Goal: Transaction & Acquisition: Purchase product/service

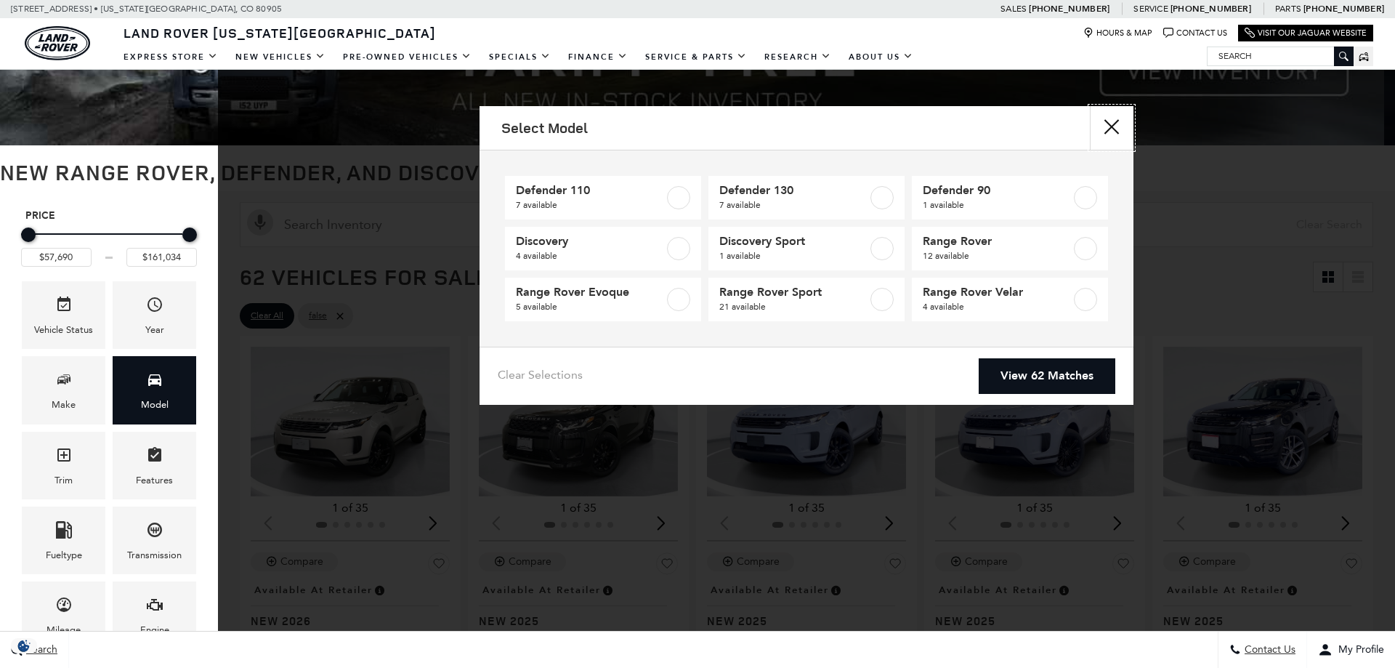
click at [1109, 136] on button "close" at bounding box center [1112, 128] width 44 height 44
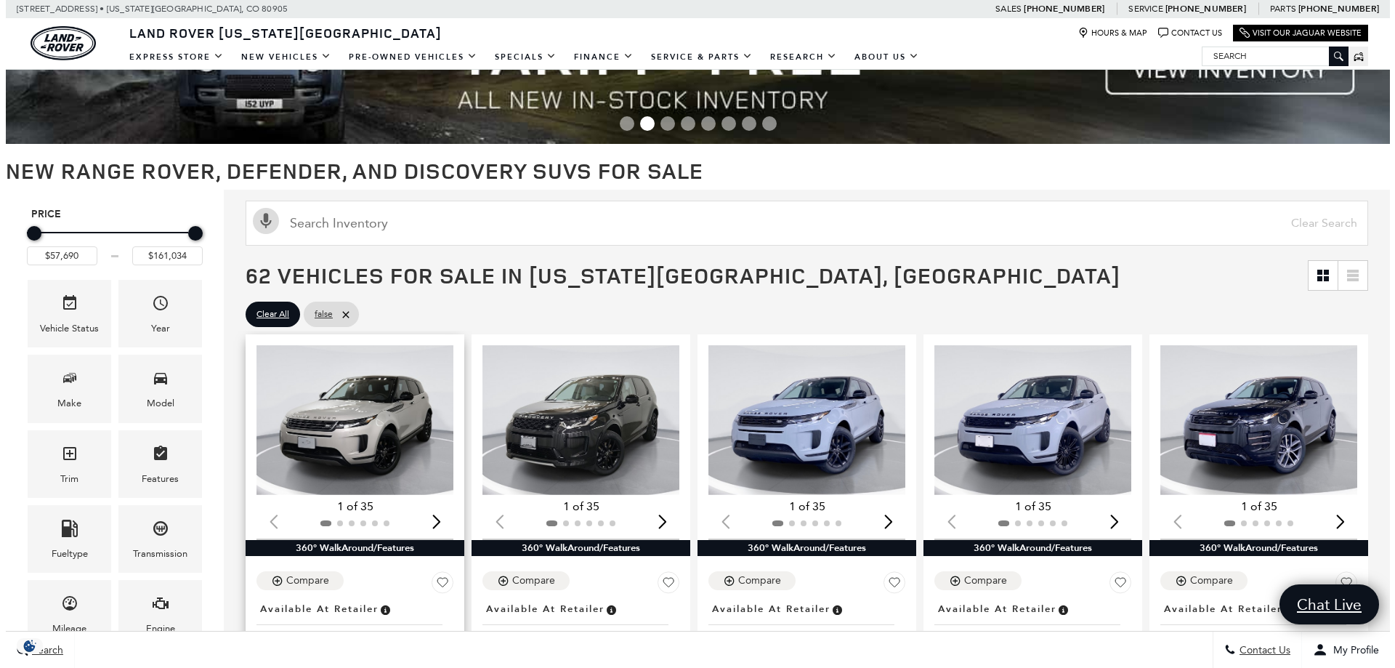
scroll to position [73, 0]
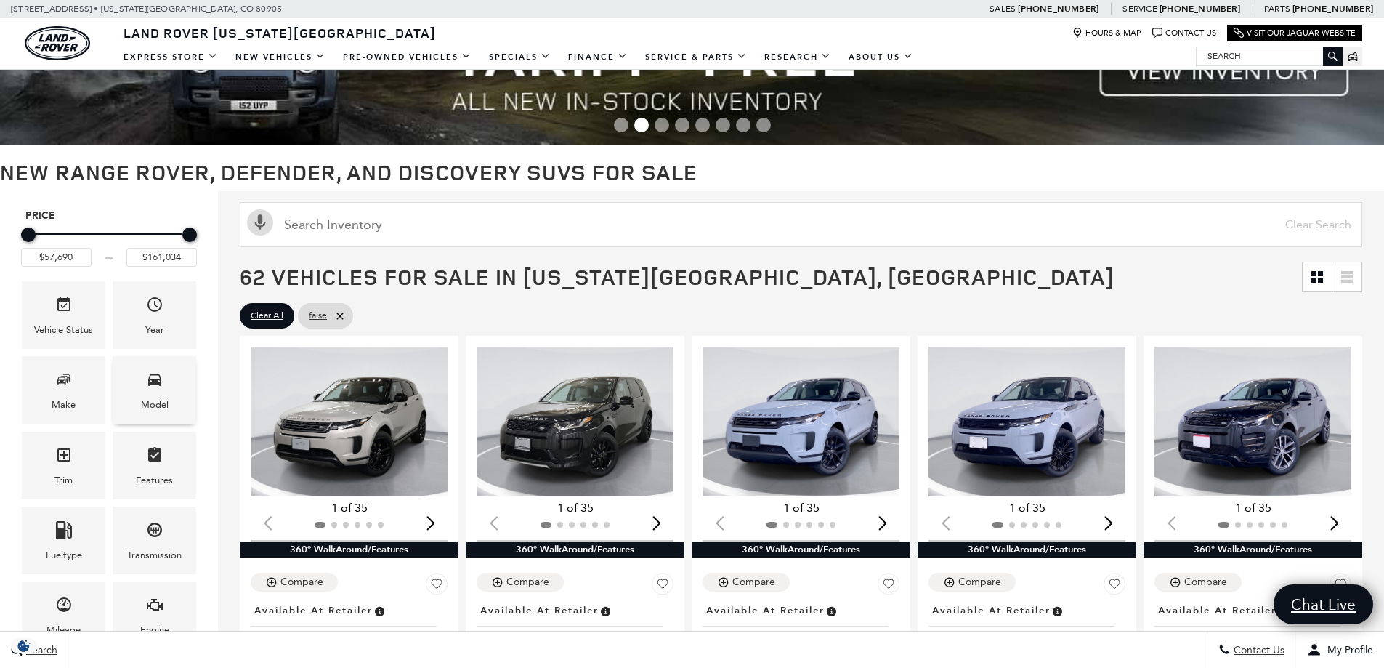
click at [125, 392] on div "Model" at bounding box center [155, 390] width 84 height 68
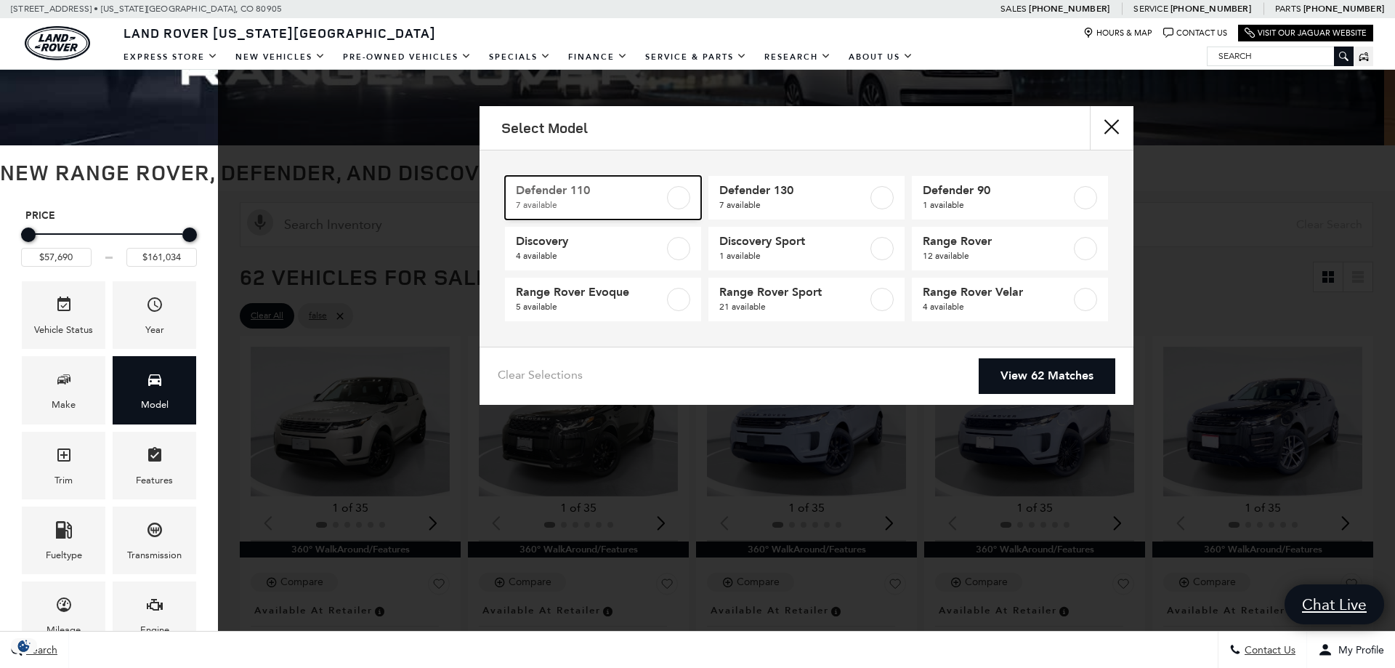
click at [617, 207] on span "7 available" at bounding box center [590, 205] width 148 height 15
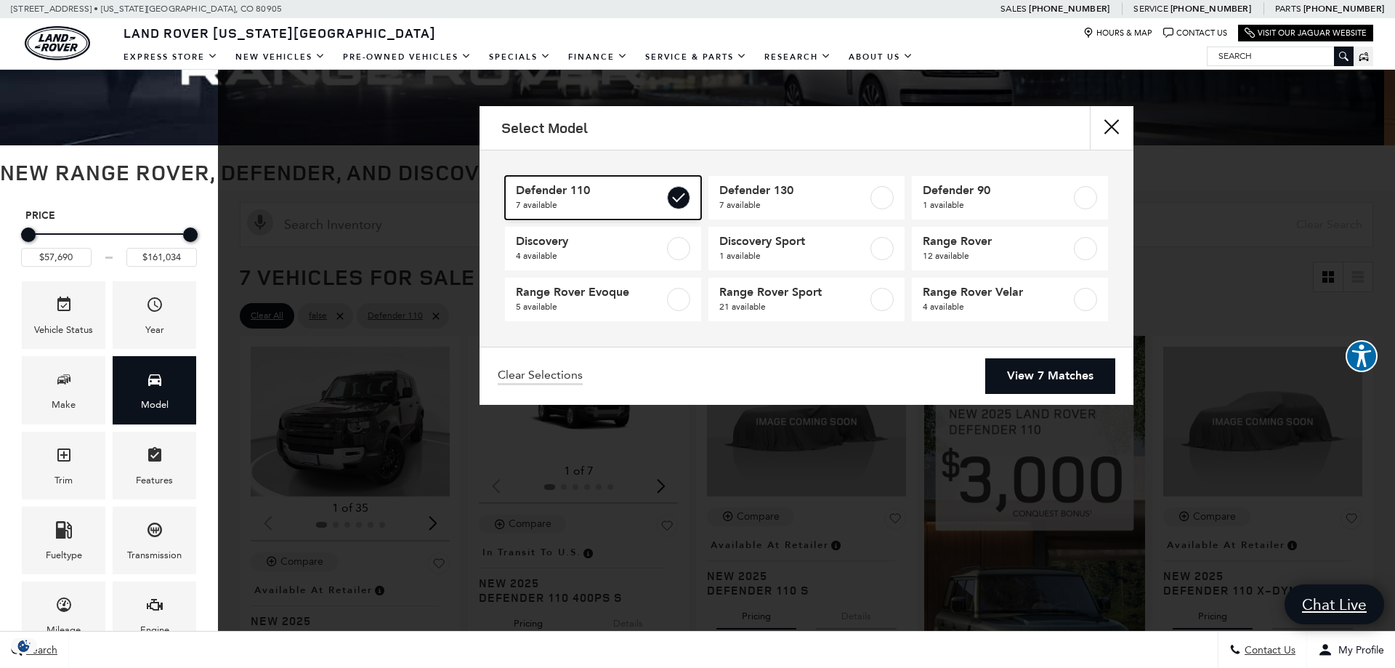
type input "$81,974"
type input "$125,234"
checkbox input "true"
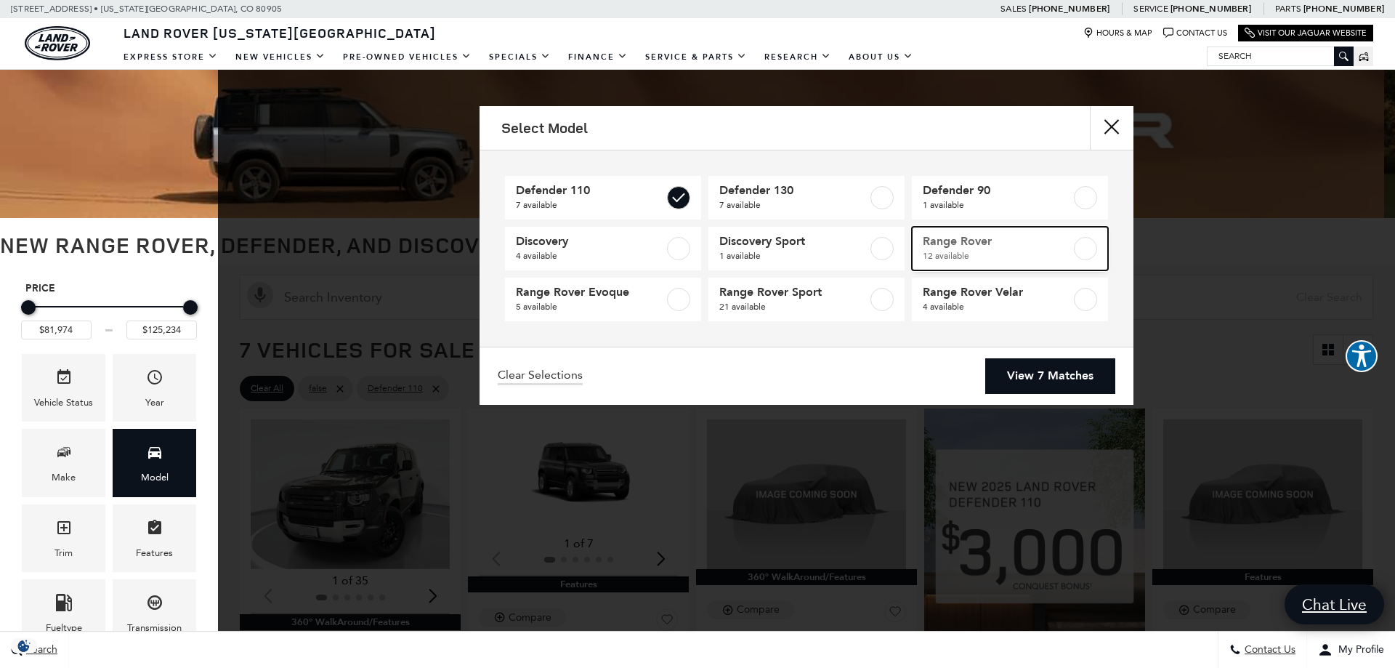
click at [962, 254] on span "12 available" at bounding box center [997, 256] width 148 height 15
type input "$161,034"
checkbox input "true"
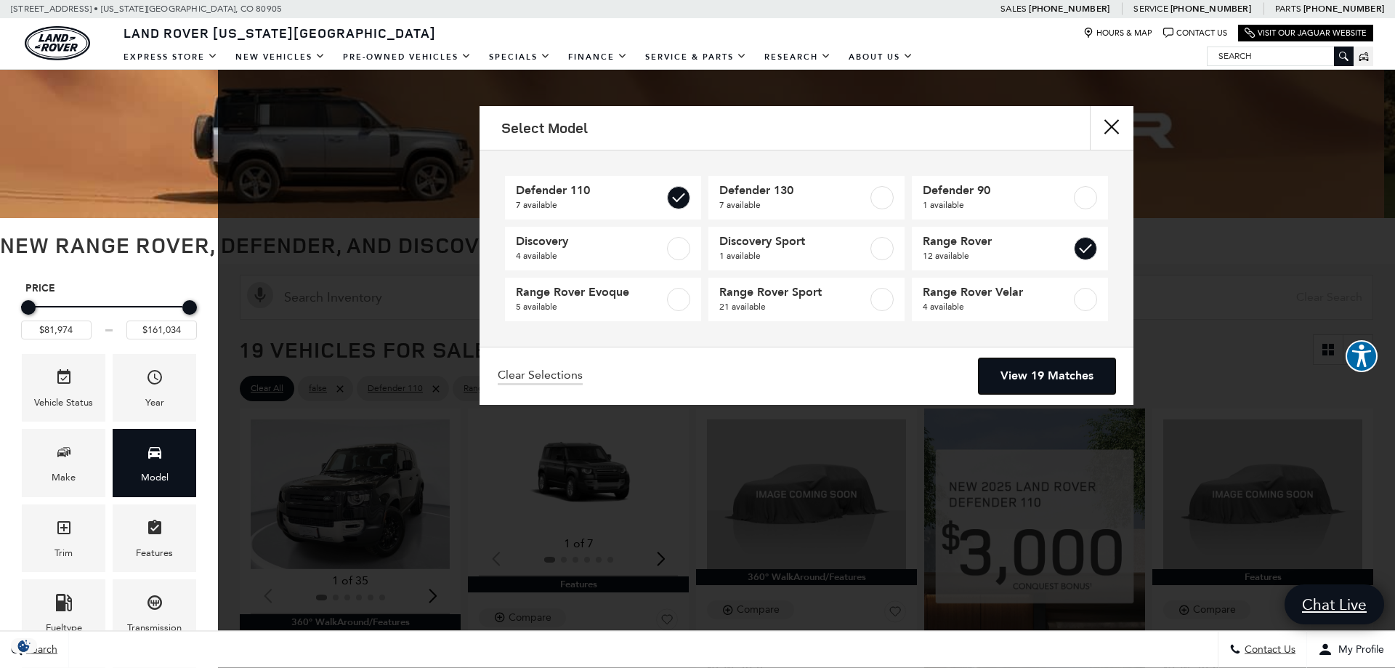
click at [1022, 368] on link "View 19 Matches" at bounding box center [1047, 376] width 137 height 36
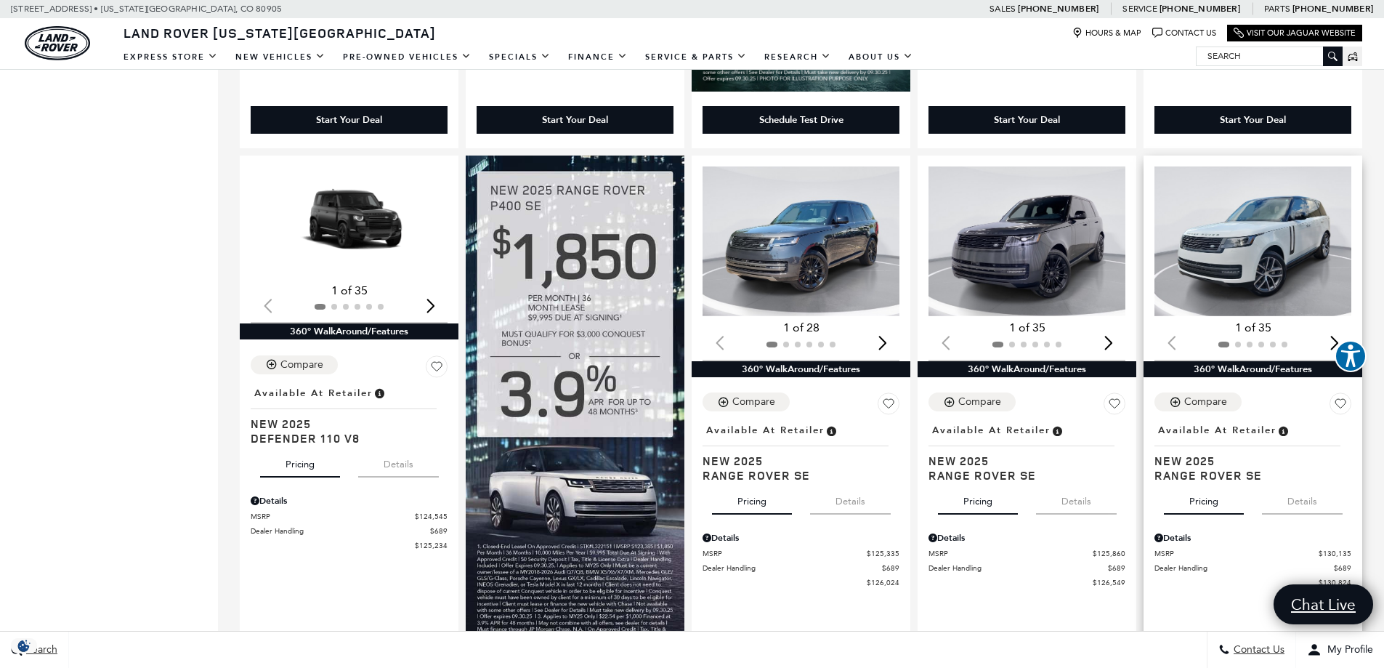
scroll to position [1526, 0]
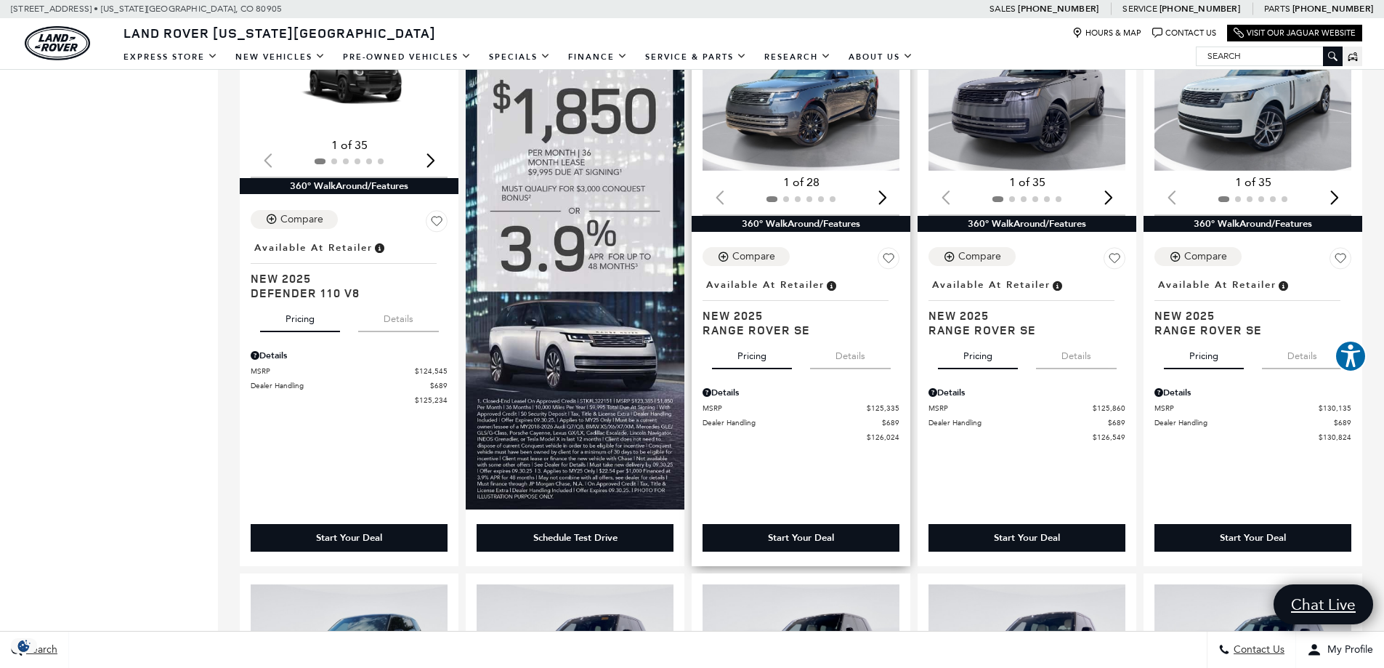
click at [892, 209] on div "Next slide" at bounding box center [883, 198] width 20 height 32
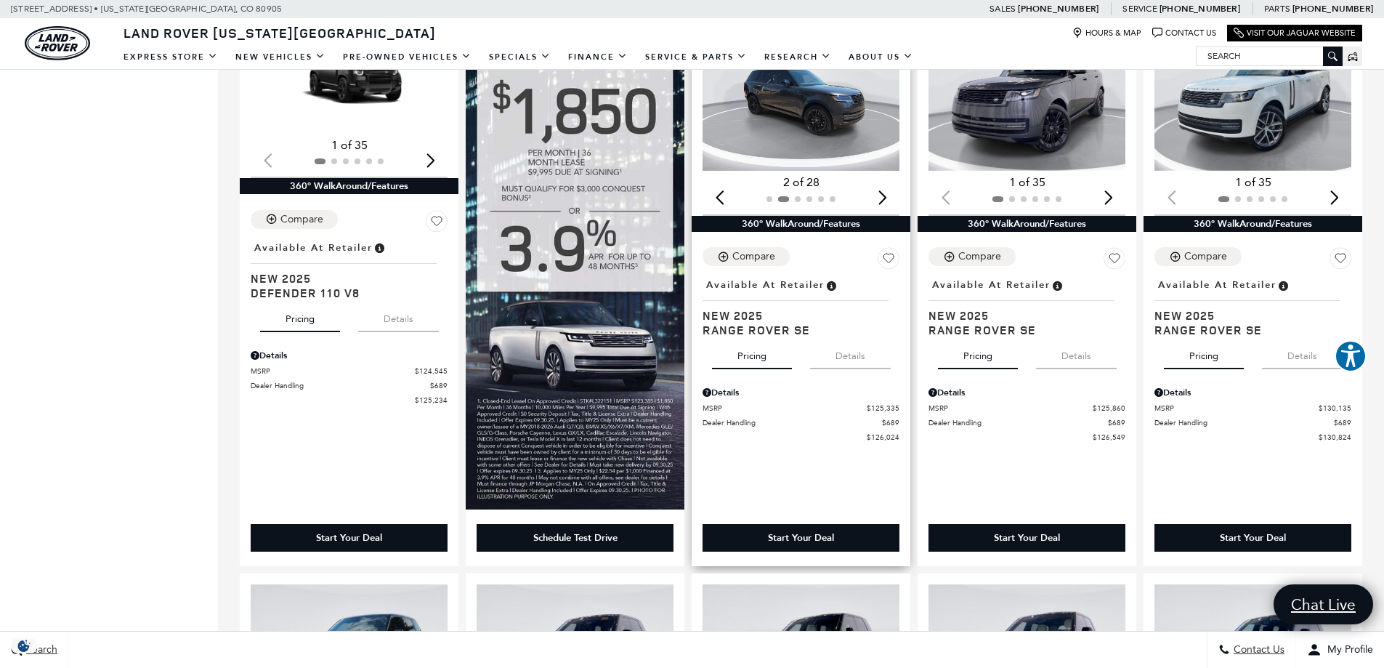
click at [890, 208] on div "Next slide" at bounding box center [883, 198] width 20 height 32
click at [889, 208] on div "Next slide" at bounding box center [883, 198] width 20 height 32
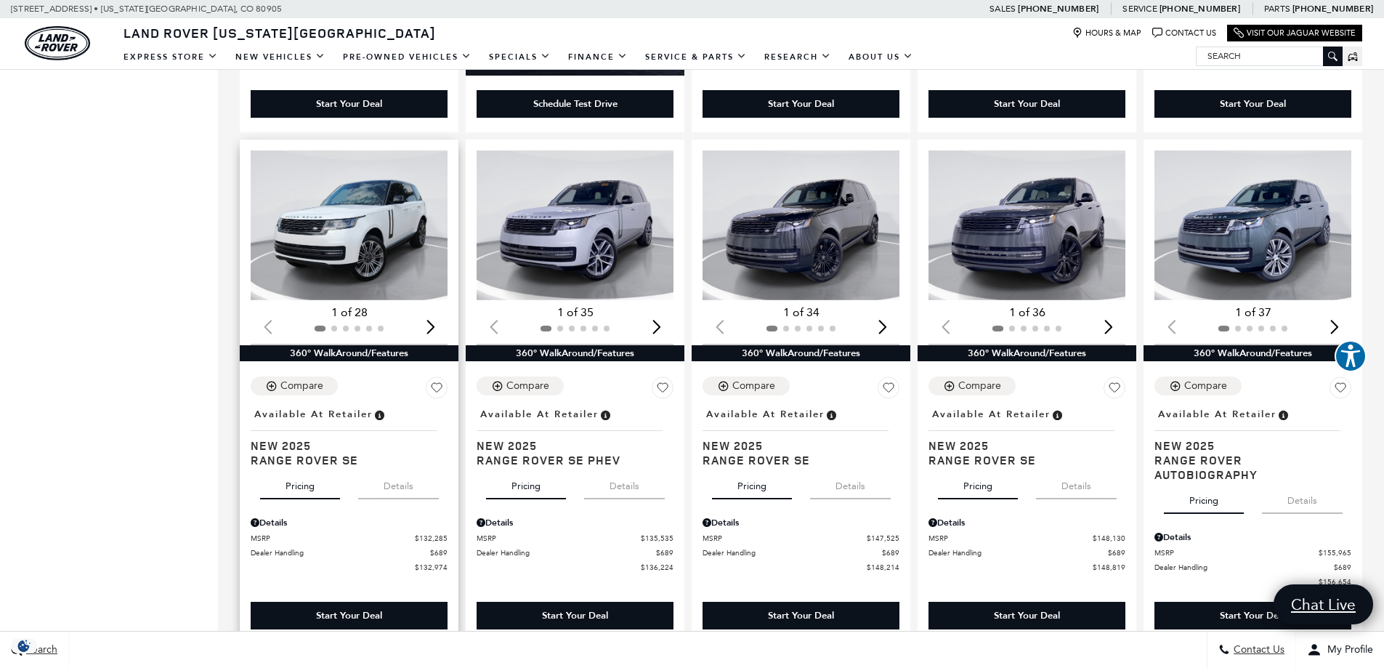
scroll to position [1889, 0]
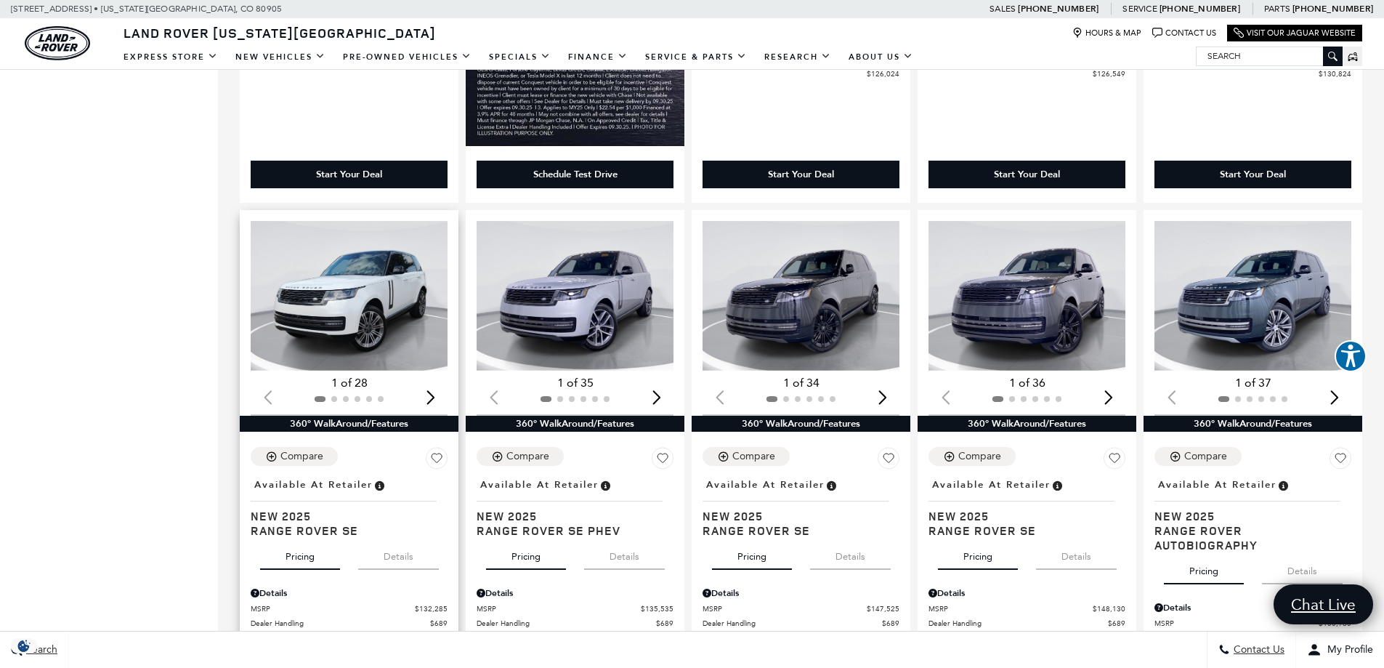
click at [427, 406] on div "Next slide" at bounding box center [431, 398] width 20 height 32
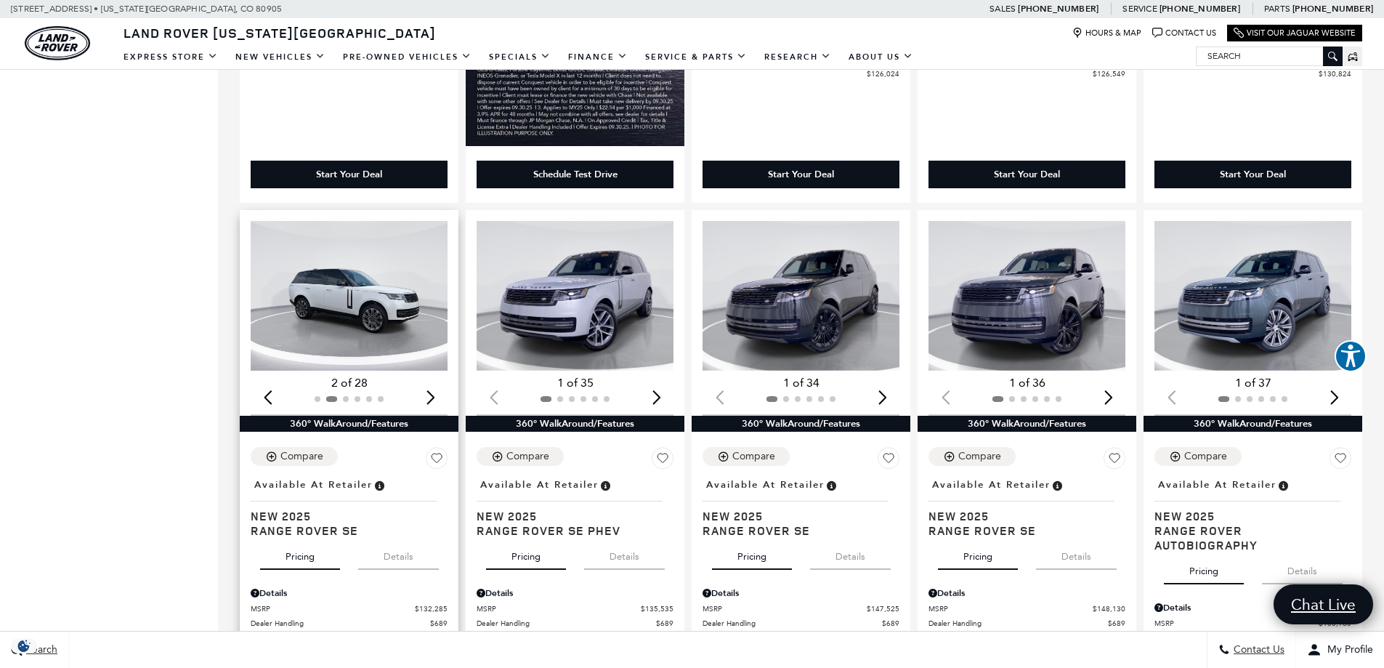
click at [427, 406] on div "Next slide" at bounding box center [431, 398] width 20 height 32
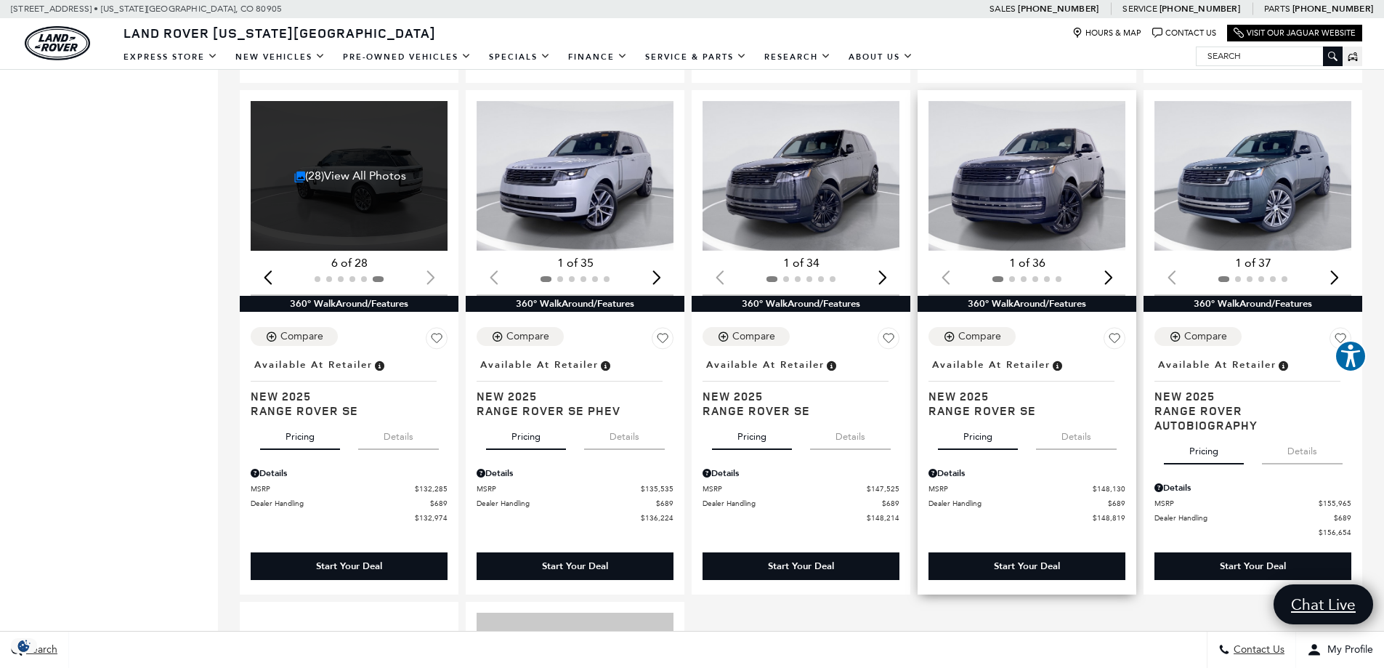
scroll to position [2035, 0]
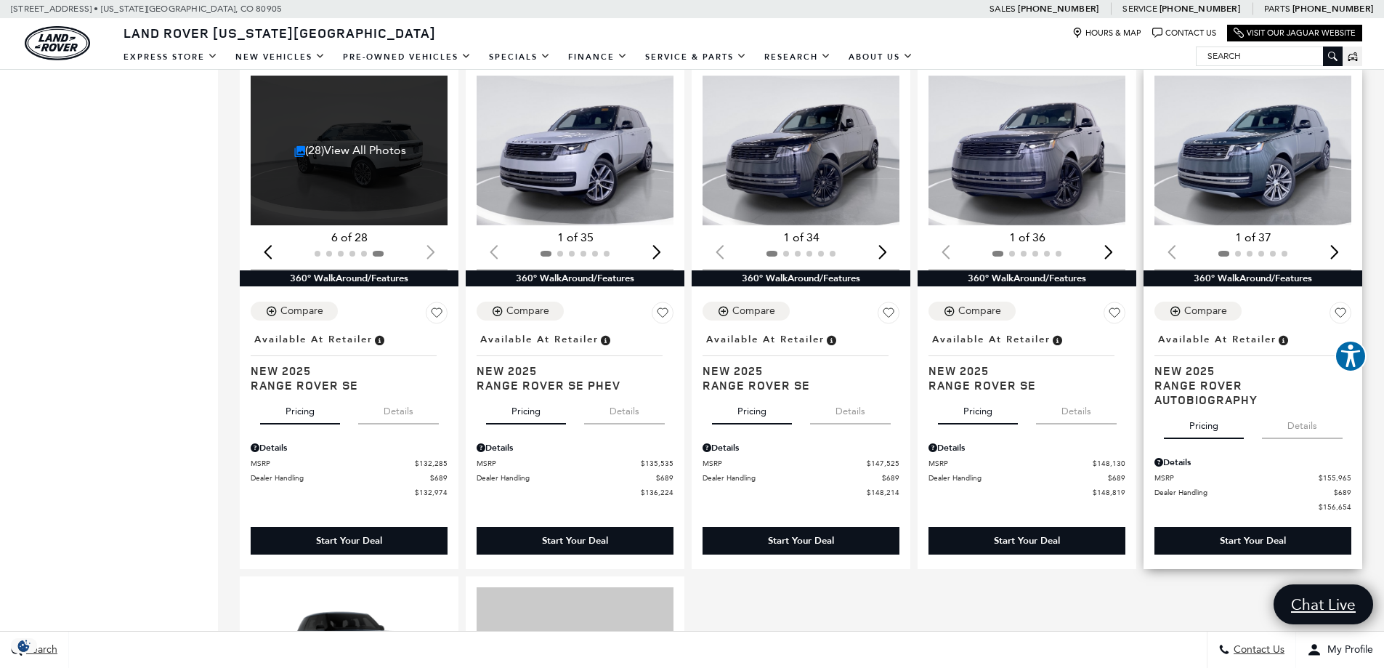
click at [1344, 262] on div "Next slide" at bounding box center [1335, 252] width 20 height 32
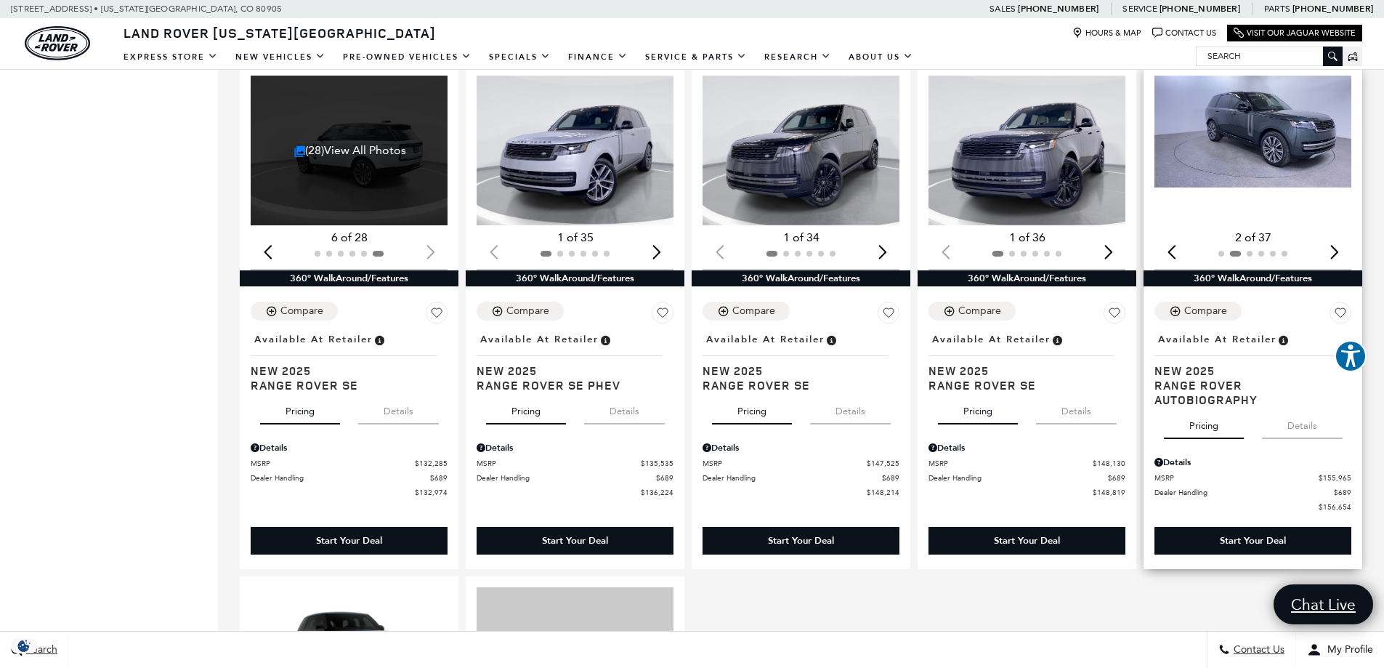
click at [1344, 262] on div "Next slide" at bounding box center [1335, 252] width 20 height 32
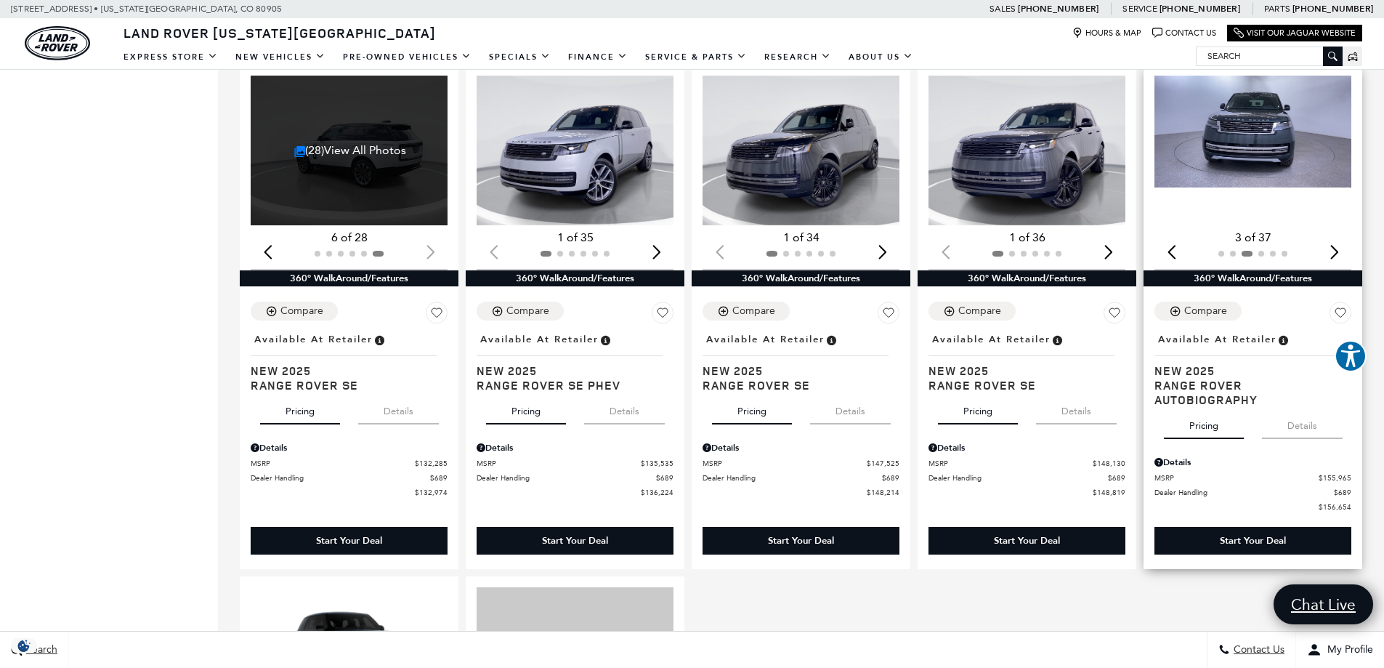
click at [1344, 262] on div "Next slide" at bounding box center [1335, 252] width 20 height 32
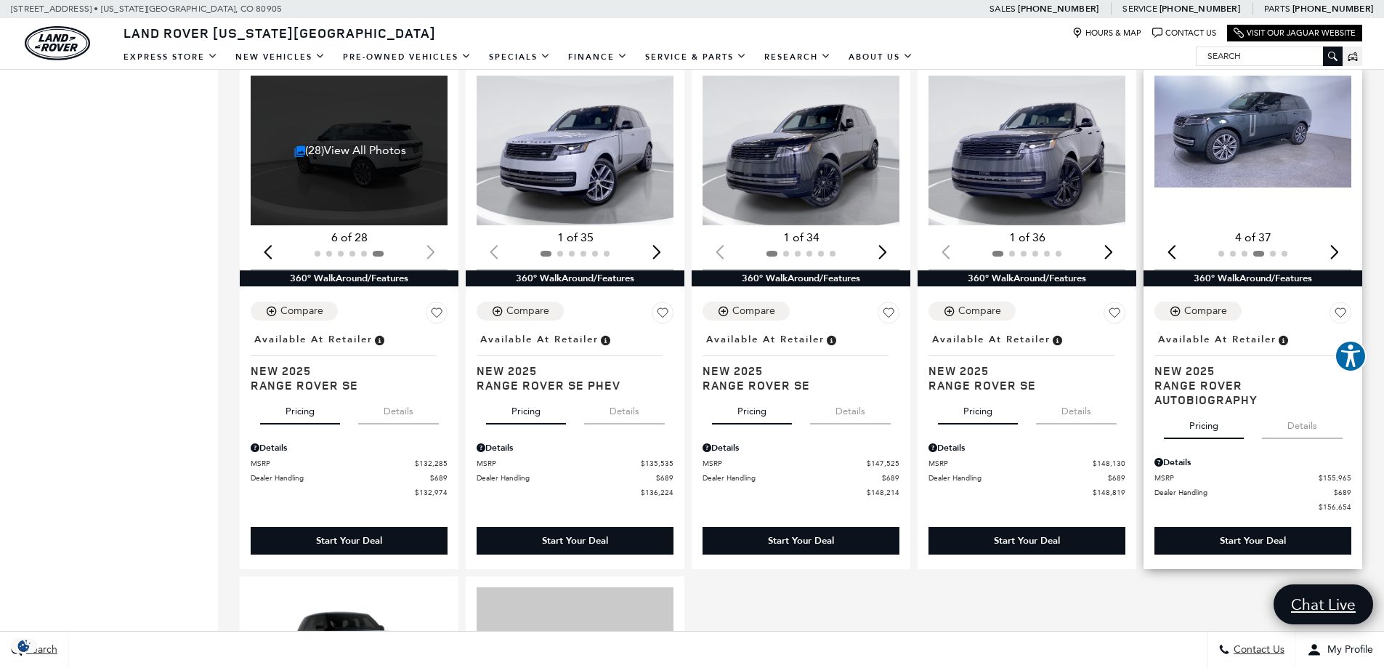
click at [1344, 262] on div "Next slide" at bounding box center [1335, 252] width 20 height 32
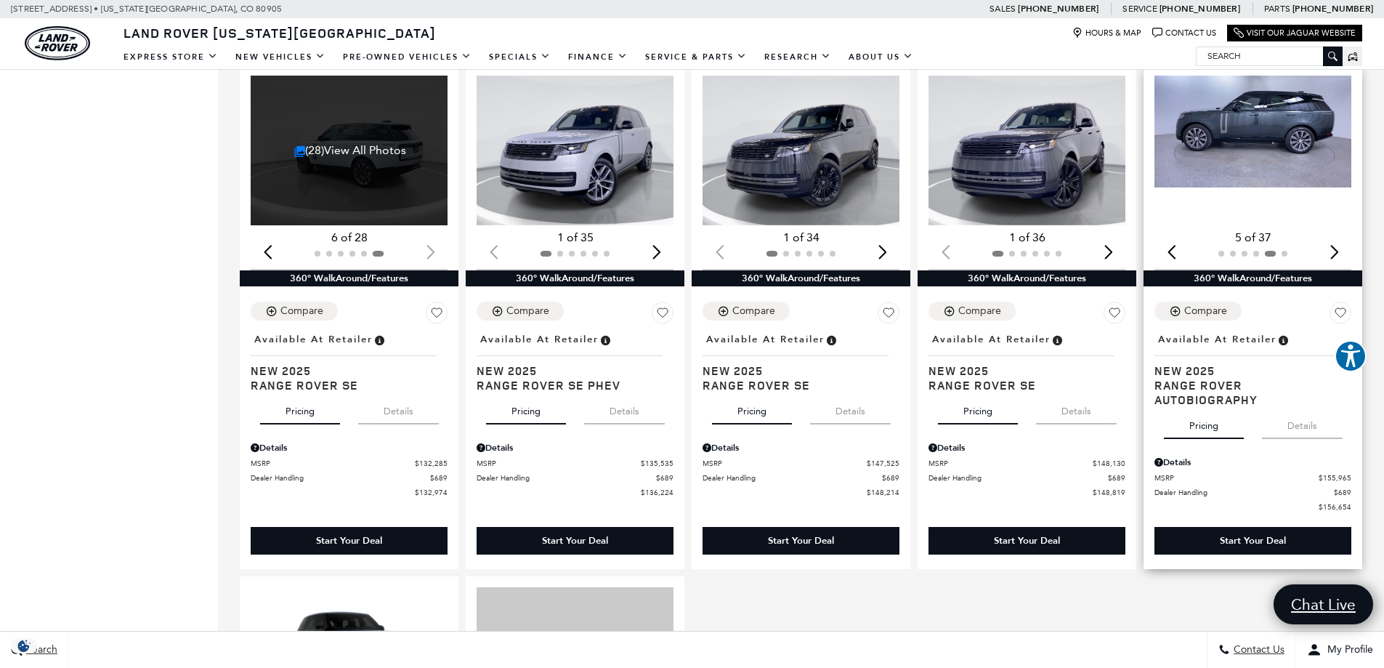
click at [1344, 262] on div "Next slide" at bounding box center [1335, 252] width 20 height 32
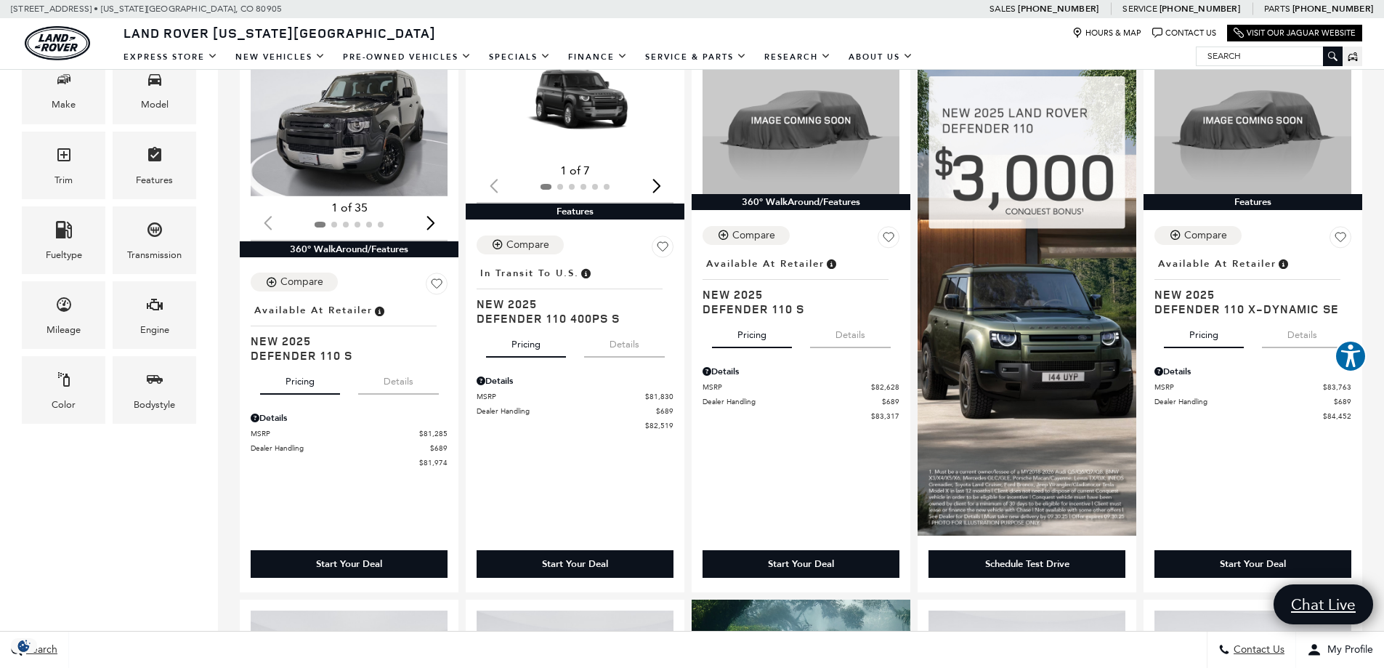
scroll to position [291, 0]
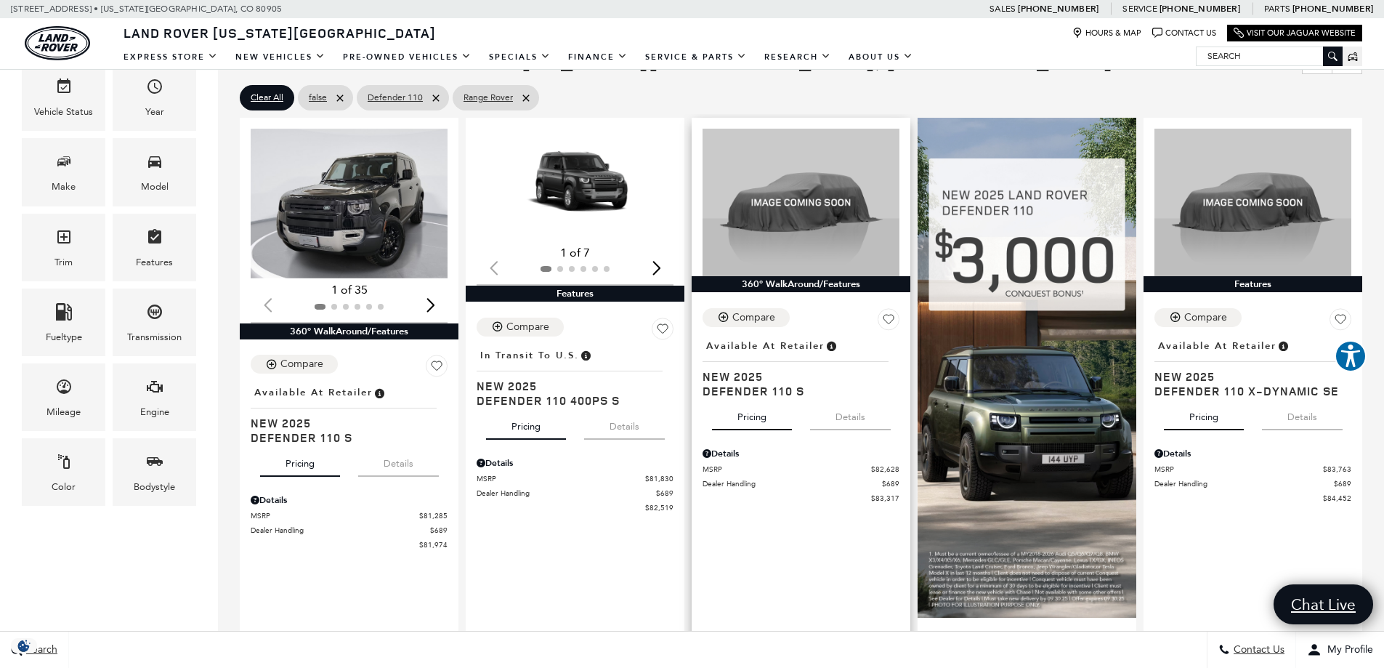
click at [869, 423] on button "Details" at bounding box center [850, 414] width 81 height 32
click at [645, 425] on button "Details" at bounding box center [624, 424] width 81 height 32
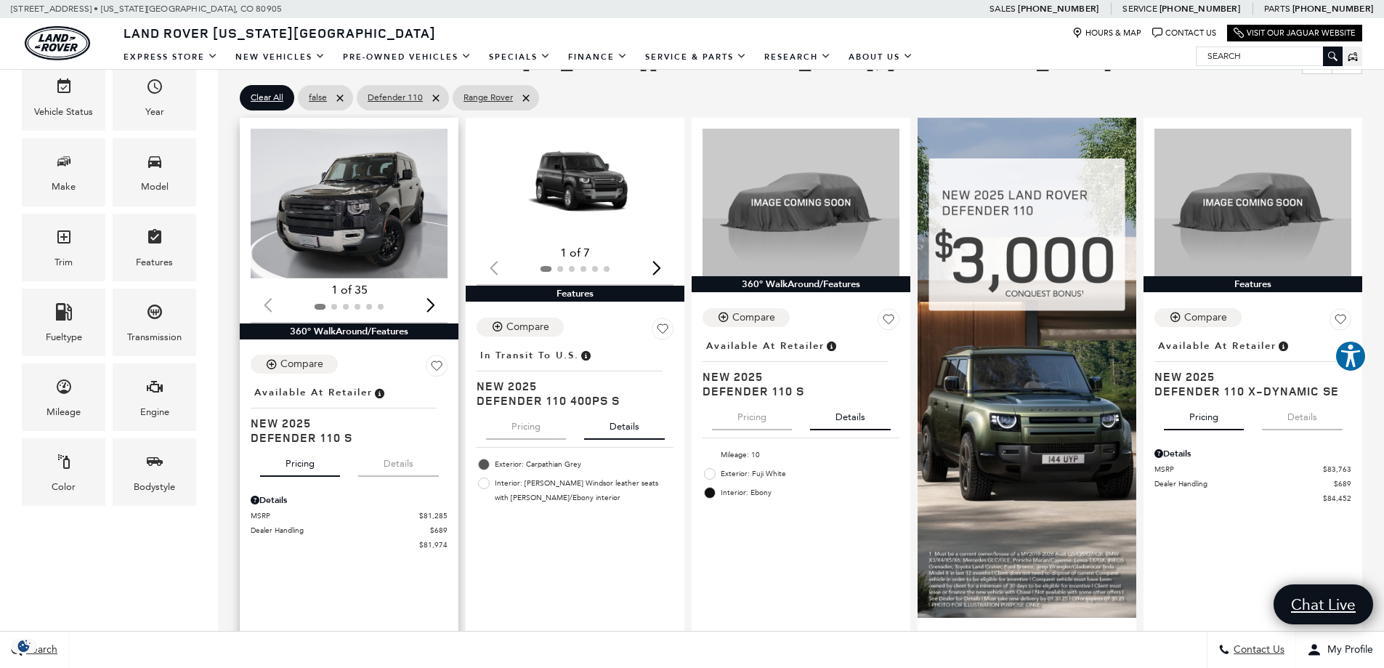
click at [396, 472] on button "Details" at bounding box center [398, 461] width 81 height 32
click at [390, 224] on img "1 / 2" at bounding box center [350, 204] width 199 height 150
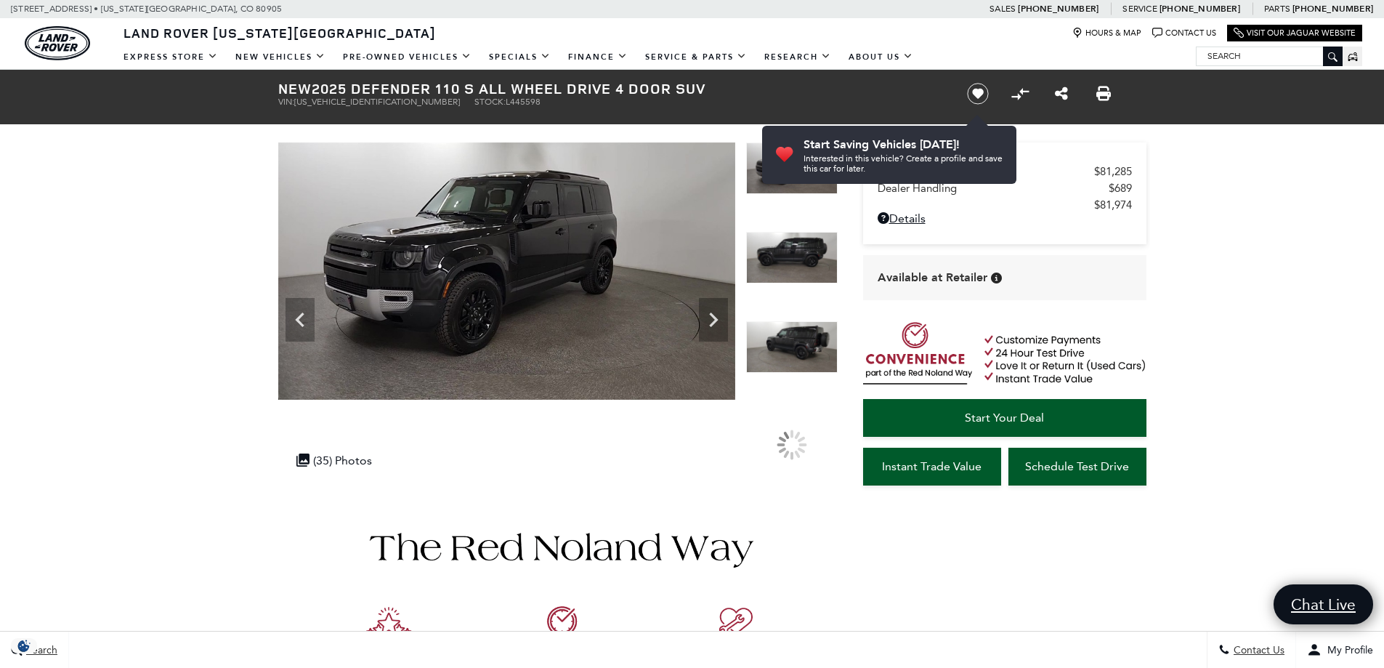
click at [721, 320] on icon "Next" at bounding box center [713, 319] width 29 height 29
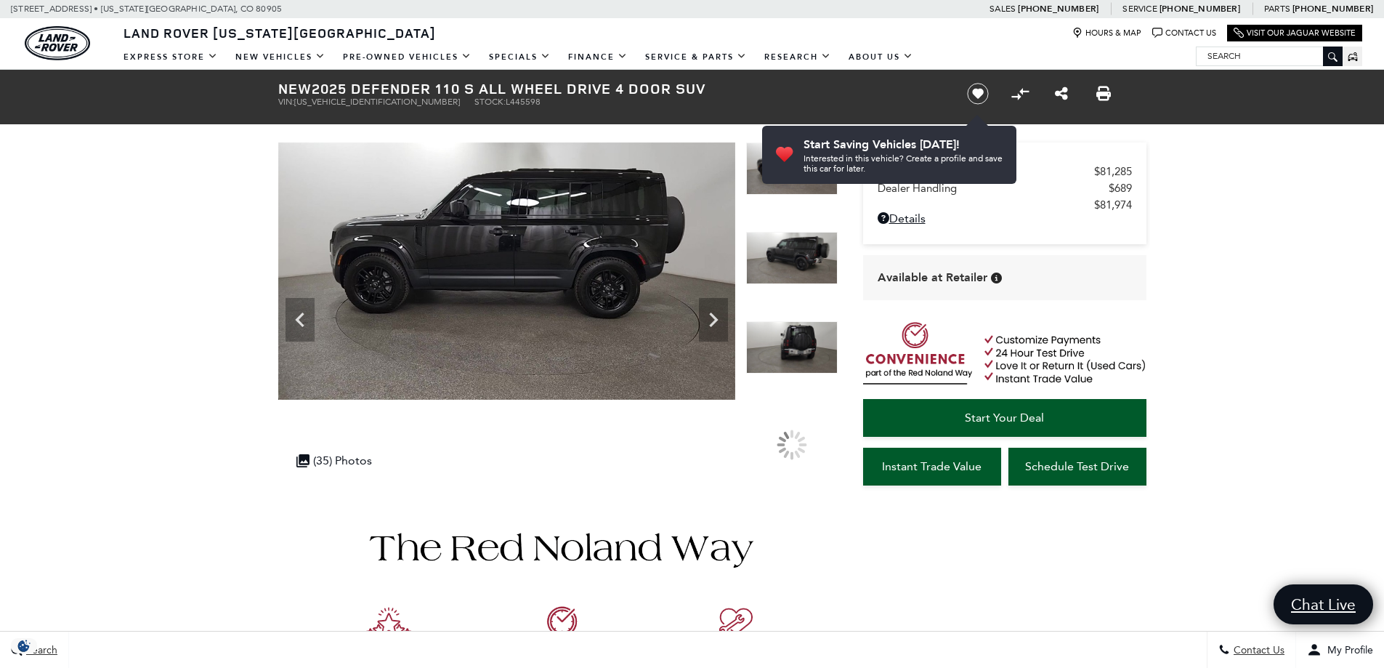
click at [721, 320] on icon "Next" at bounding box center [713, 319] width 29 height 29
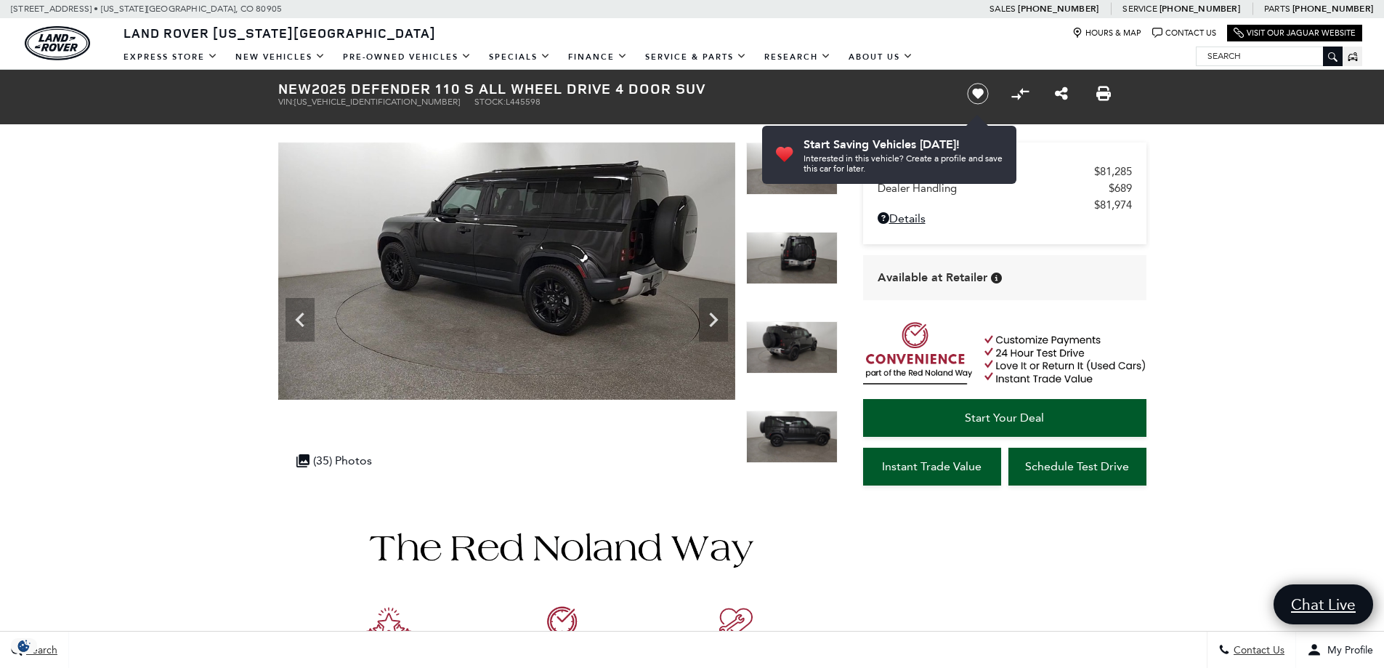
click at [721, 320] on icon "Next" at bounding box center [713, 319] width 29 height 29
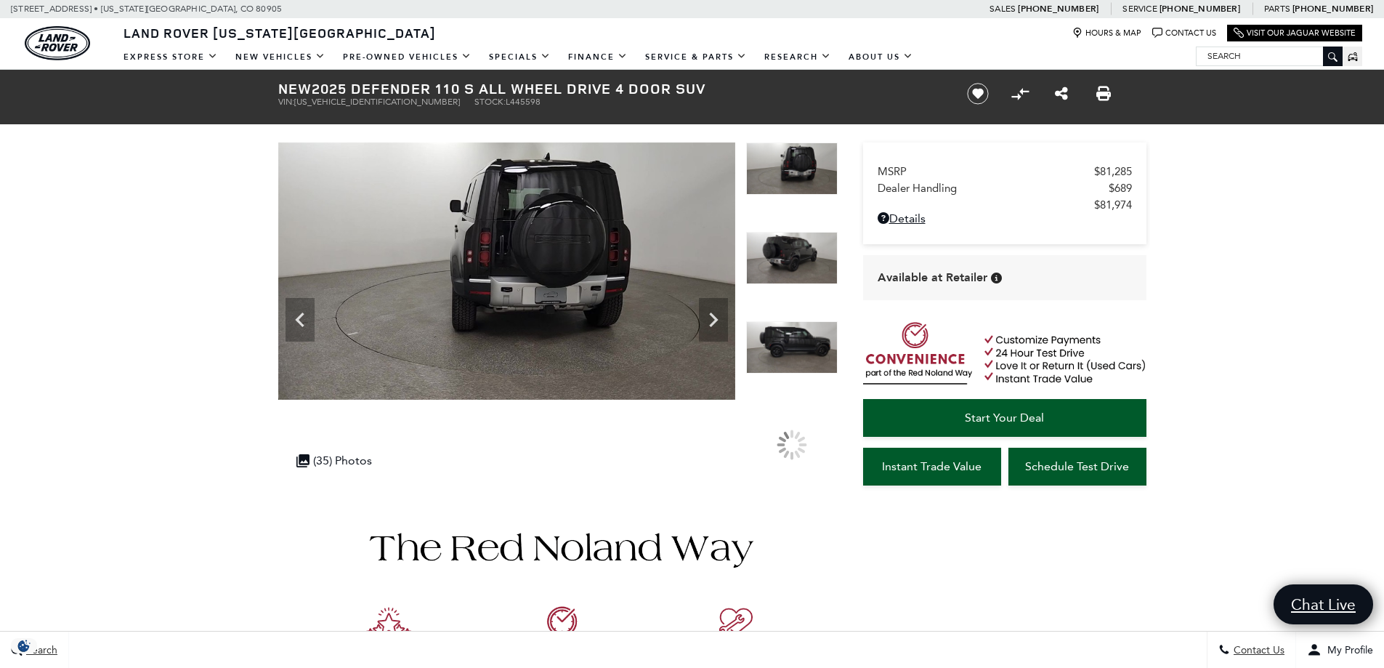
click at [721, 320] on icon "Next" at bounding box center [713, 319] width 29 height 29
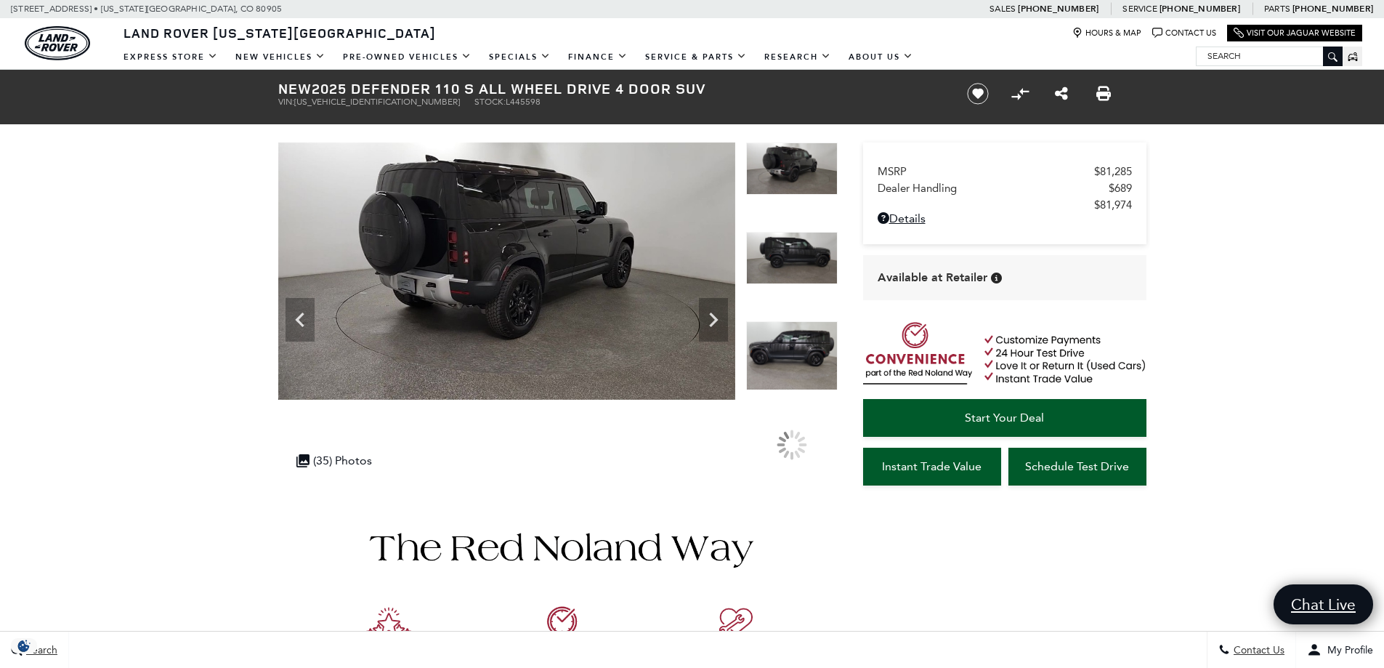
click at [721, 320] on icon "Next" at bounding box center [713, 319] width 29 height 29
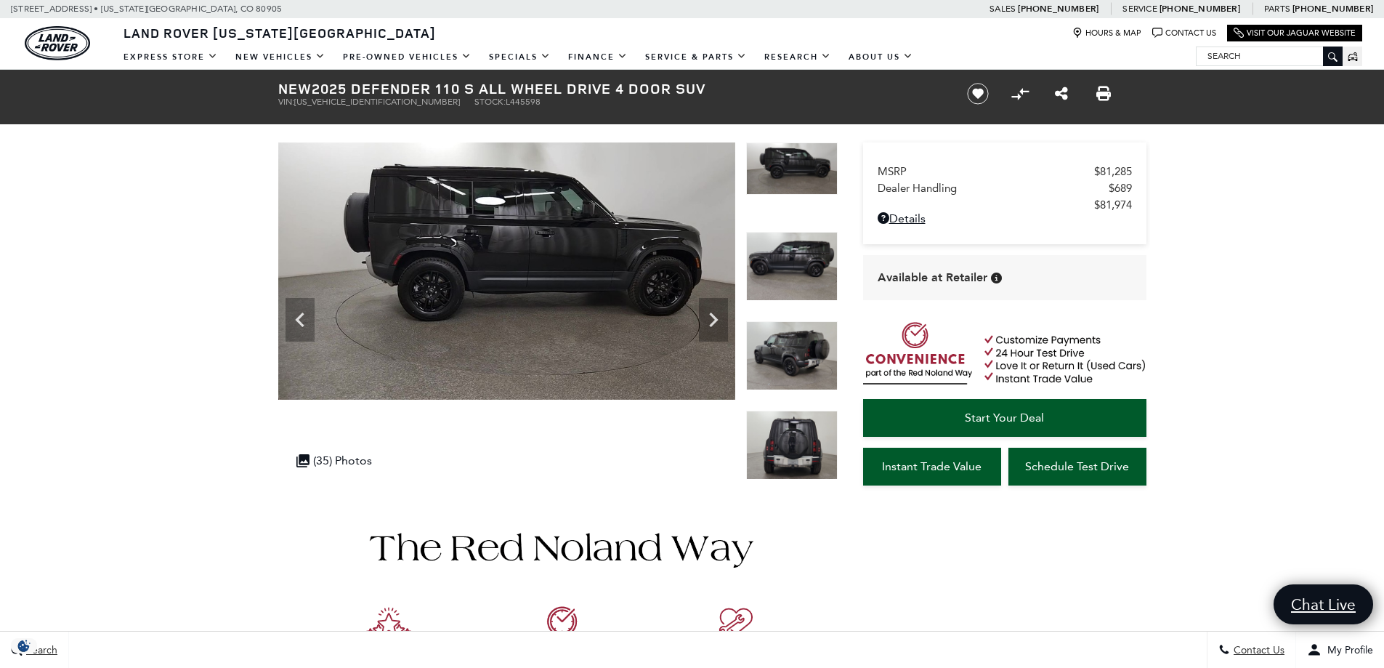
click at [721, 320] on icon "Next" at bounding box center [713, 319] width 29 height 29
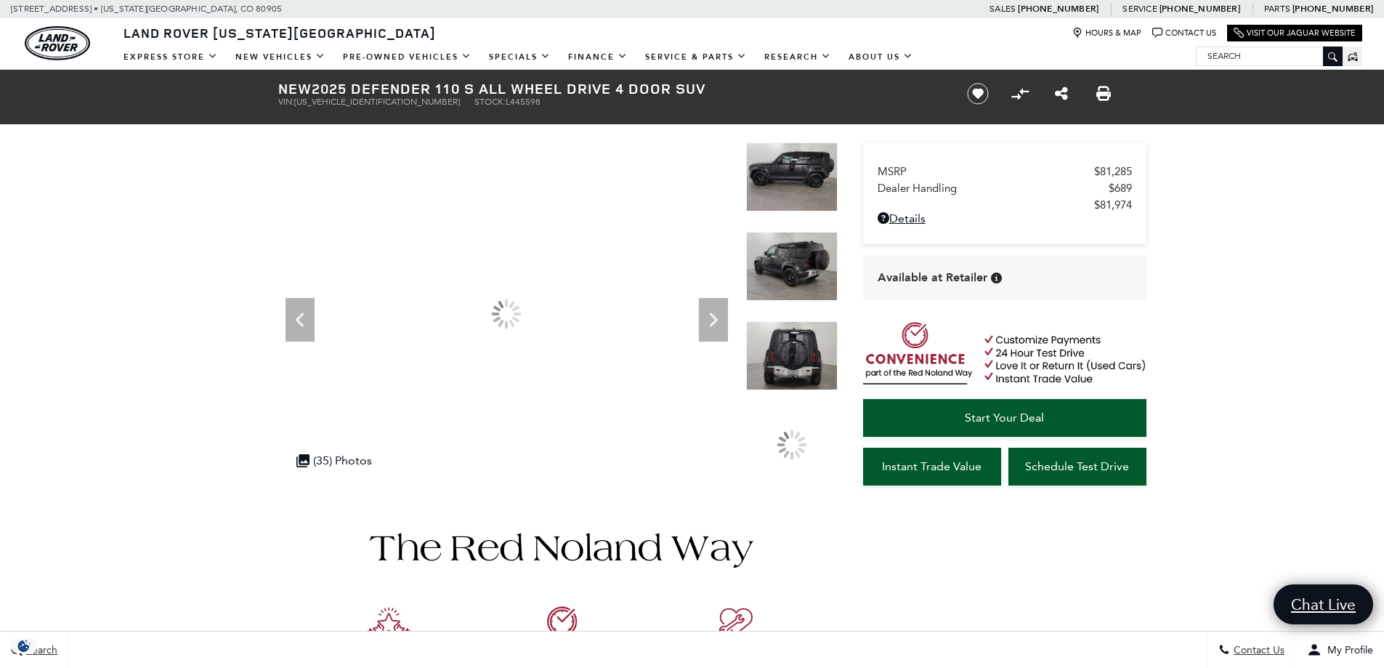
click at [721, 320] on icon "Next" at bounding box center [713, 319] width 29 height 29
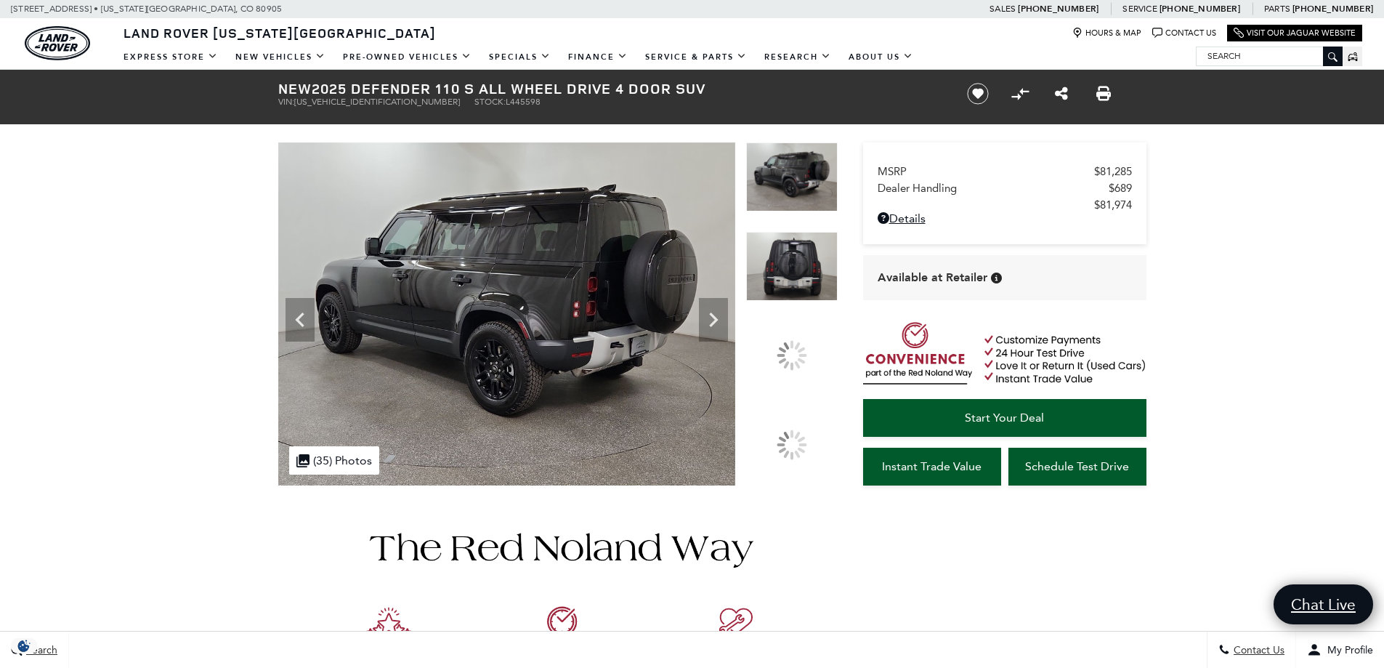
click at [721, 320] on icon "Next" at bounding box center [713, 319] width 29 height 29
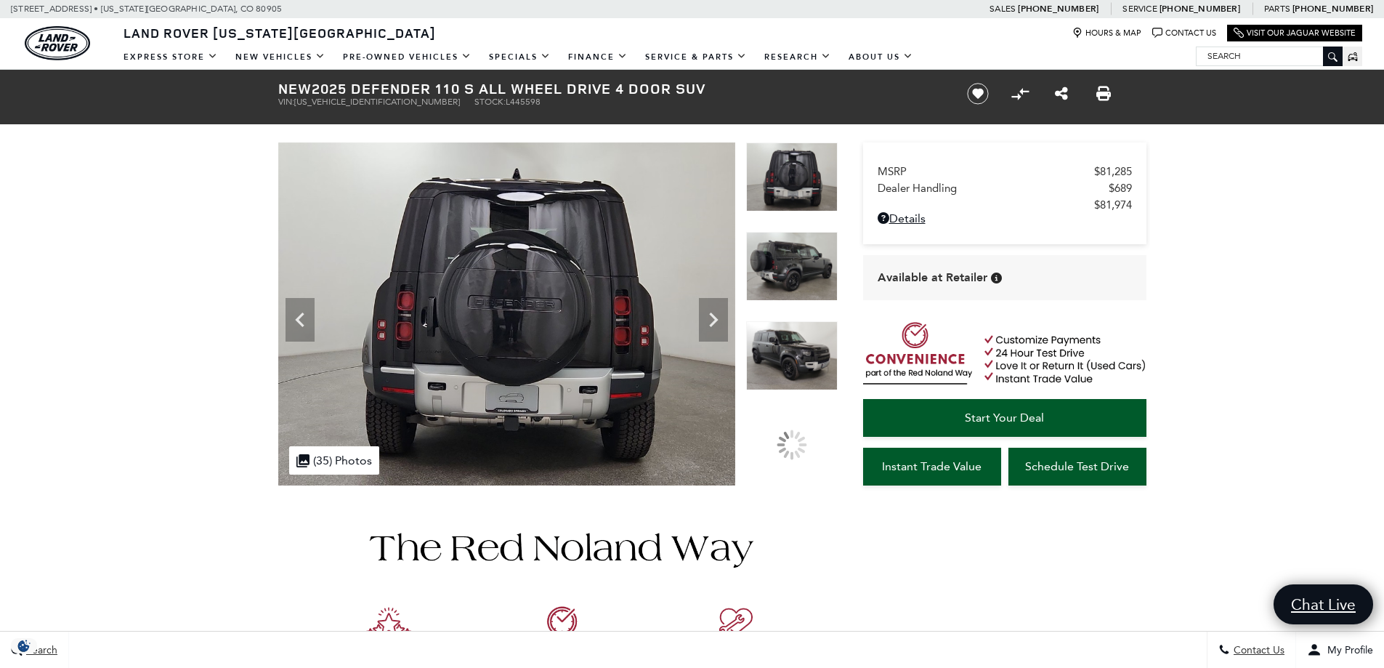
click at [721, 320] on icon "Next" at bounding box center [713, 319] width 29 height 29
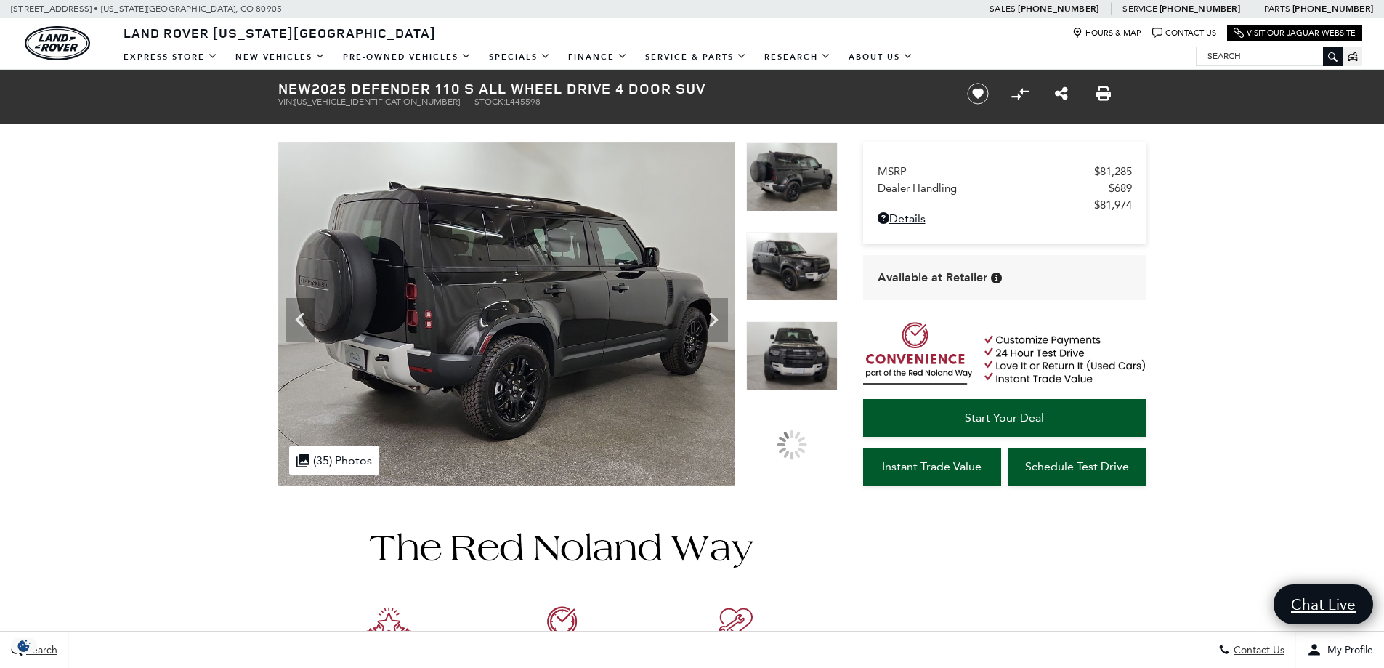
click at [721, 320] on icon "Next" at bounding box center [713, 319] width 29 height 29
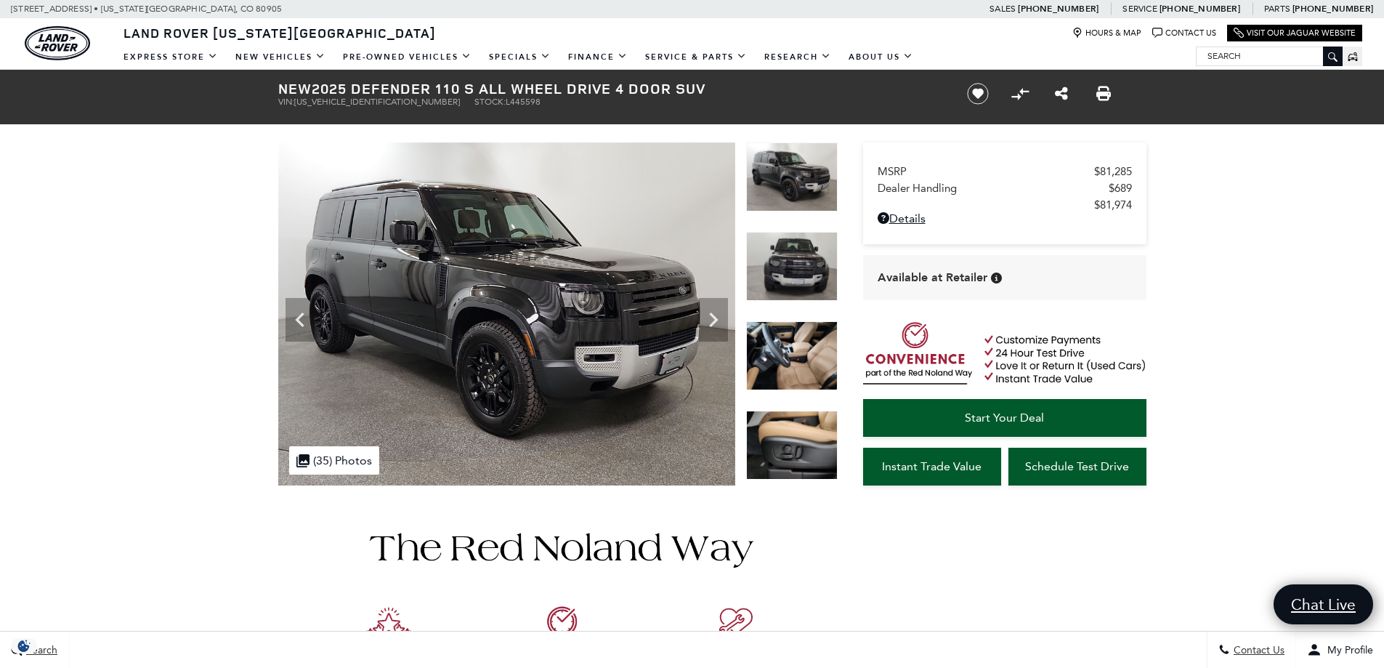
click at [773, 356] on img at bounding box center [792, 355] width 92 height 69
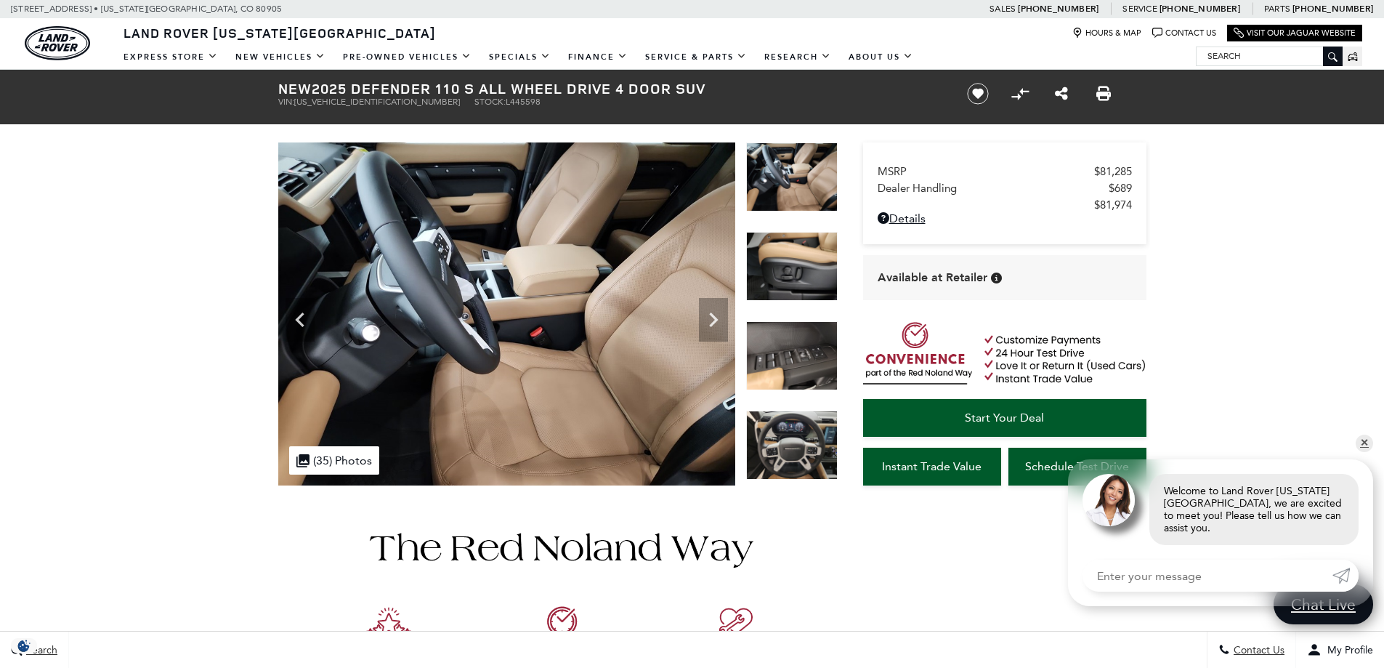
click at [776, 289] on img at bounding box center [792, 266] width 92 height 69
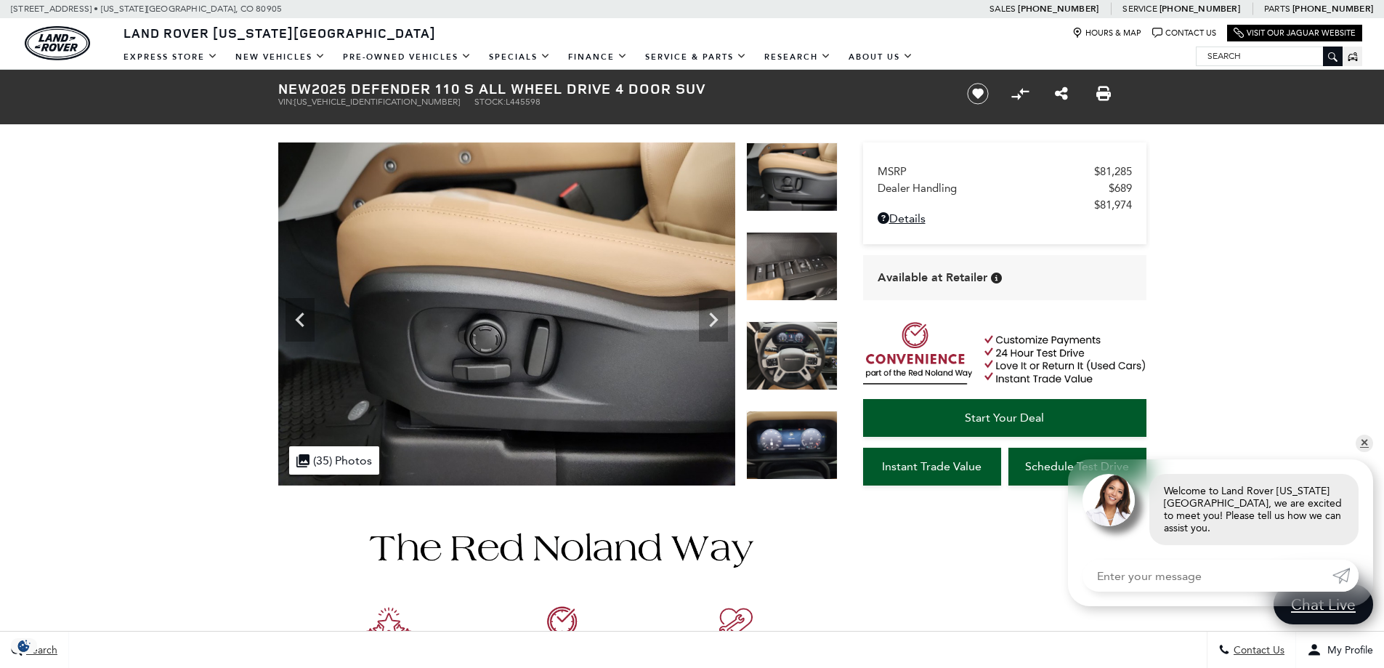
click at [787, 338] on img at bounding box center [792, 355] width 92 height 69
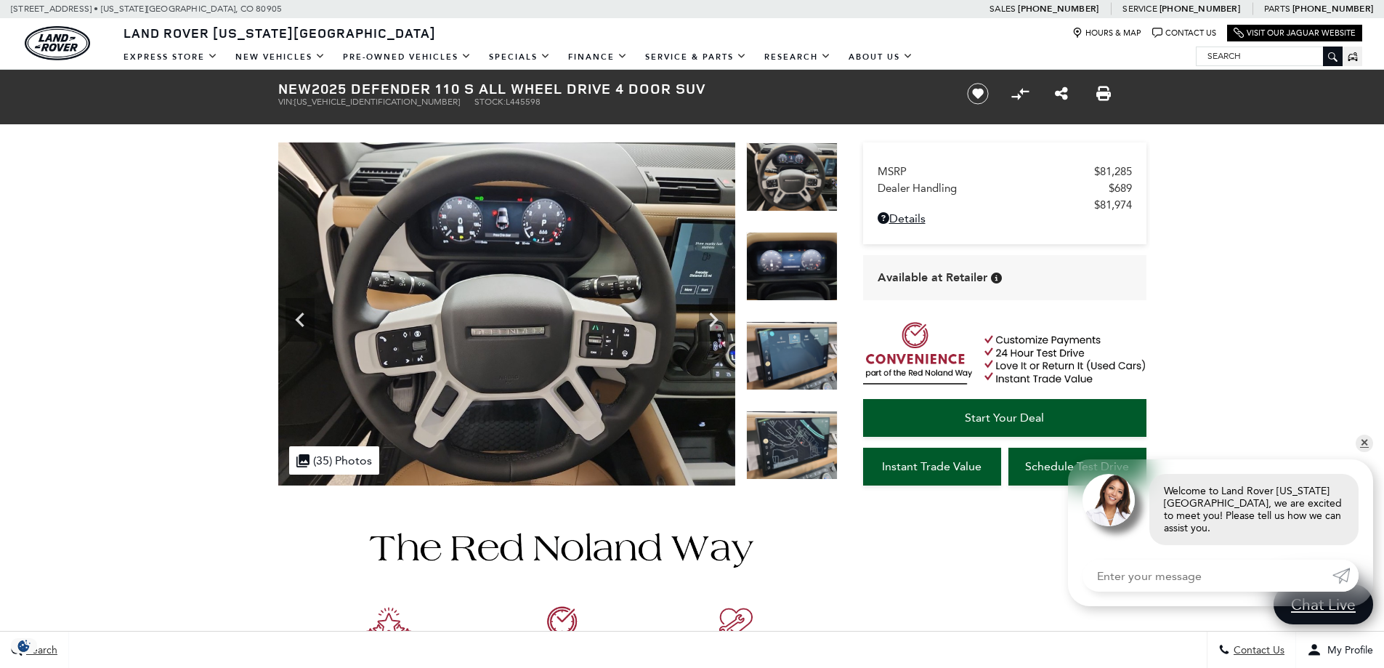
click at [787, 338] on img at bounding box center [792, 355] width 92 height 69
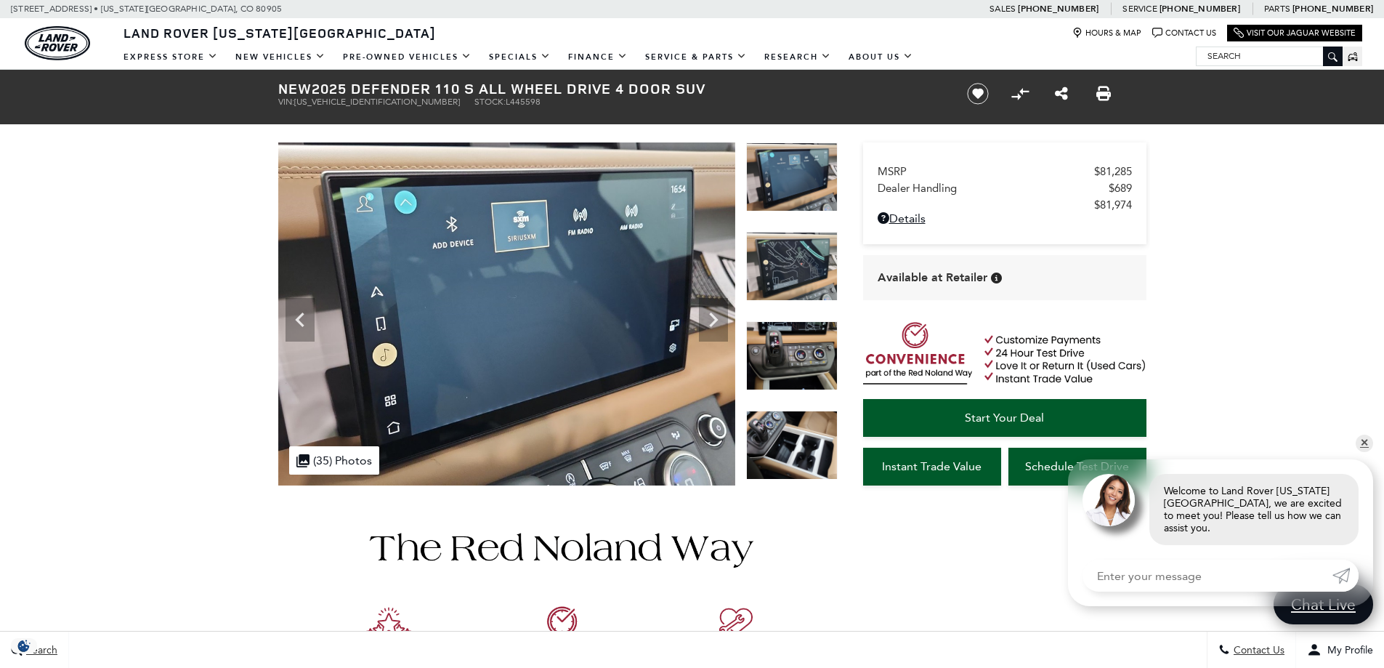
click at [797, 343] on img at bounding box center [792, 355] width 92 height 69
